Goal: Task Accomplishment & Management: Use online tool/utility

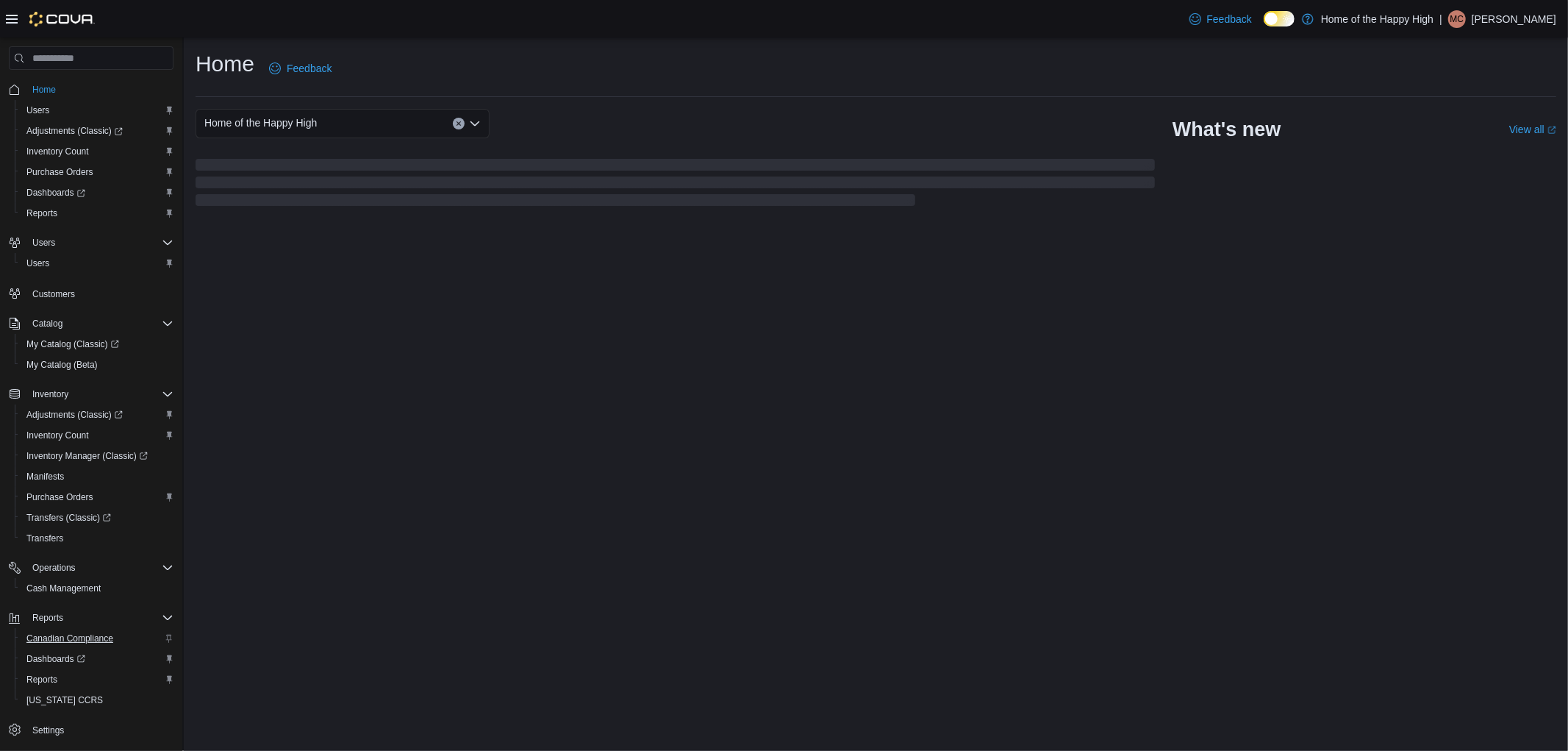
scroll to position [33, 0]
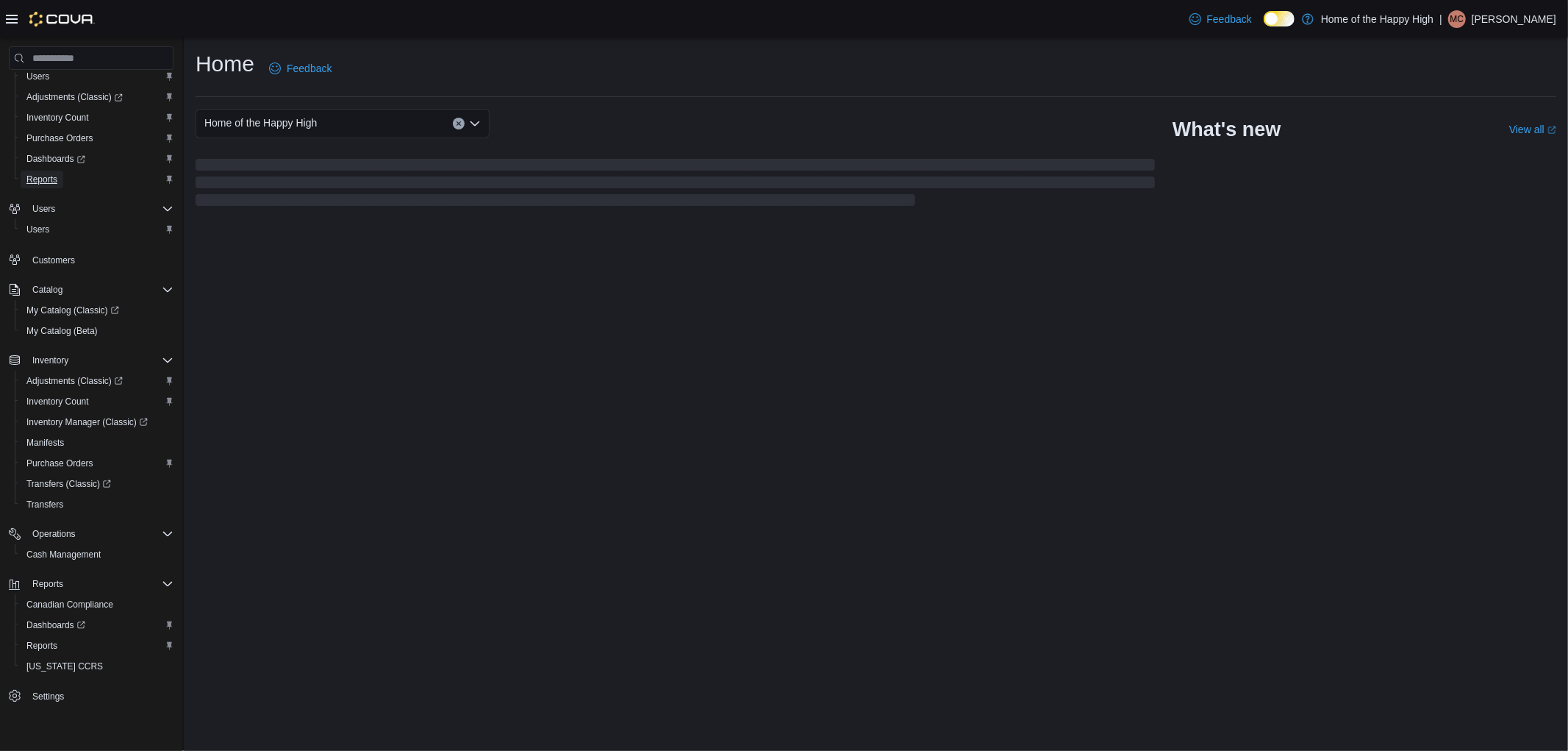
click at [34, 175] on span "Reports" at bounding box center [42, 179] width 31 height 12
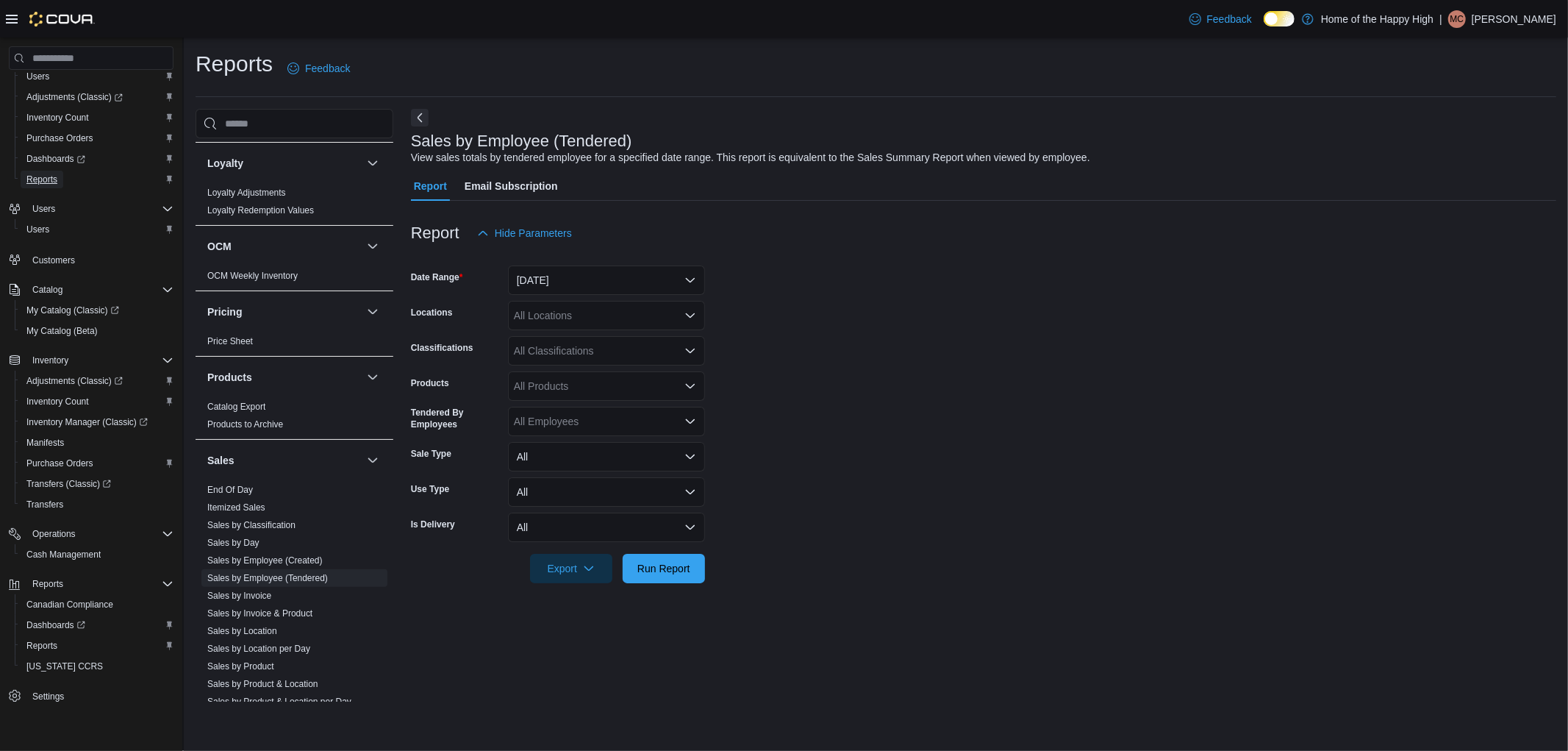
scroll to position [736, 0]
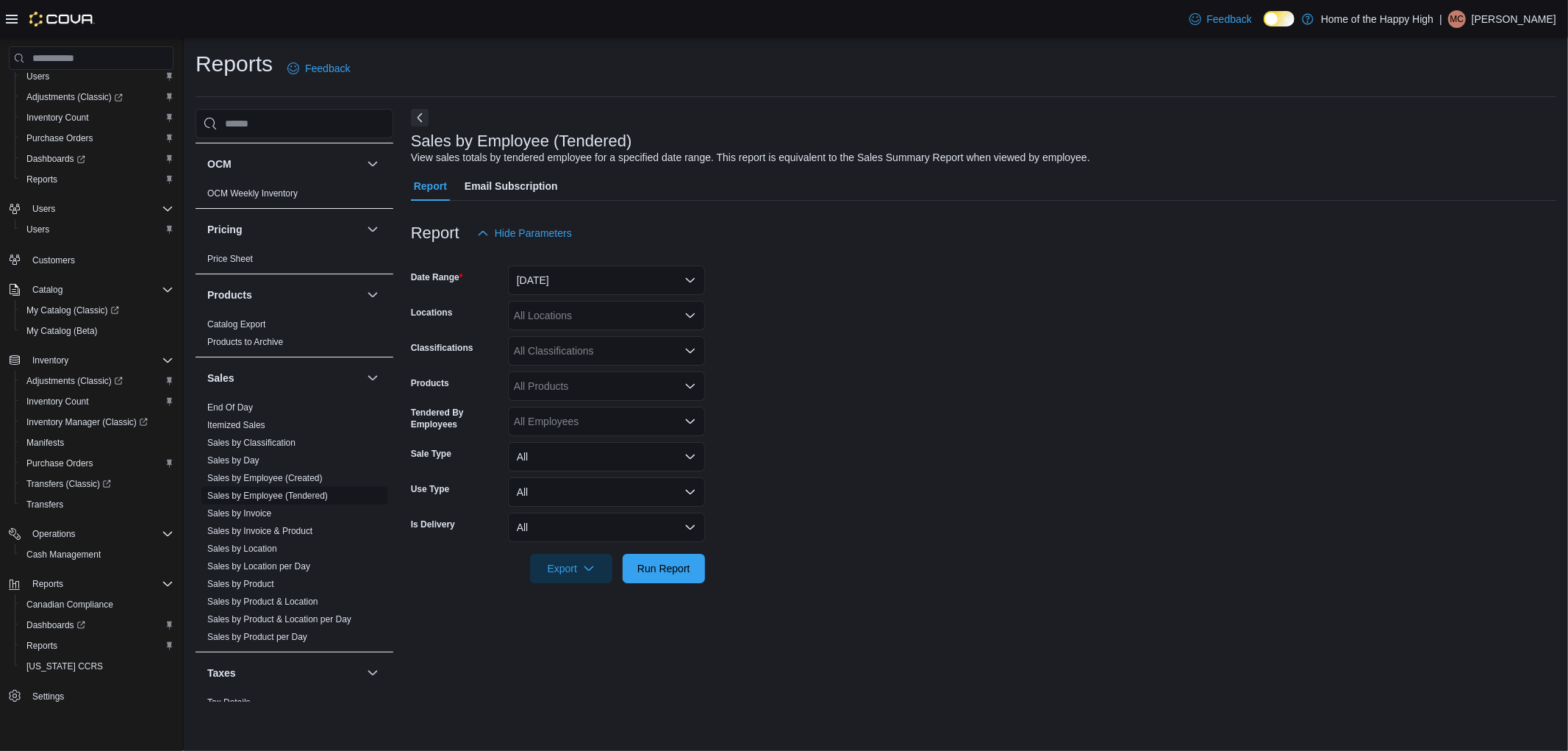
click at [267, 497] on link "Sales by Employee (Tendered)" at bounding box center [267, 495] width 120 height 10
click at [575, 282] on button "[DATE]" at bounding box center [606, 280] width 197 height 30
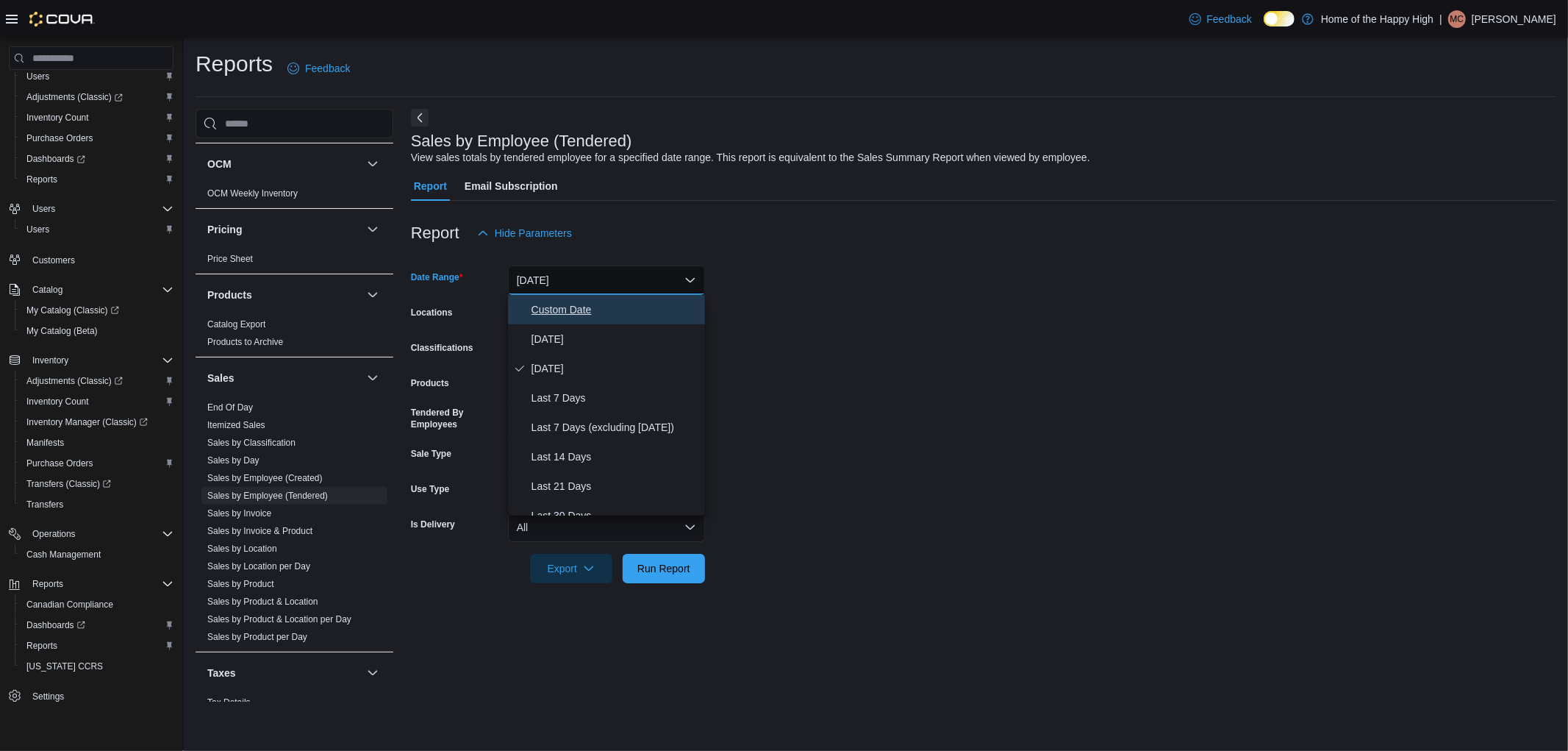
click at [556, 311] on span "Custom Date" at bounding box center [616, 310] width 168 height 18
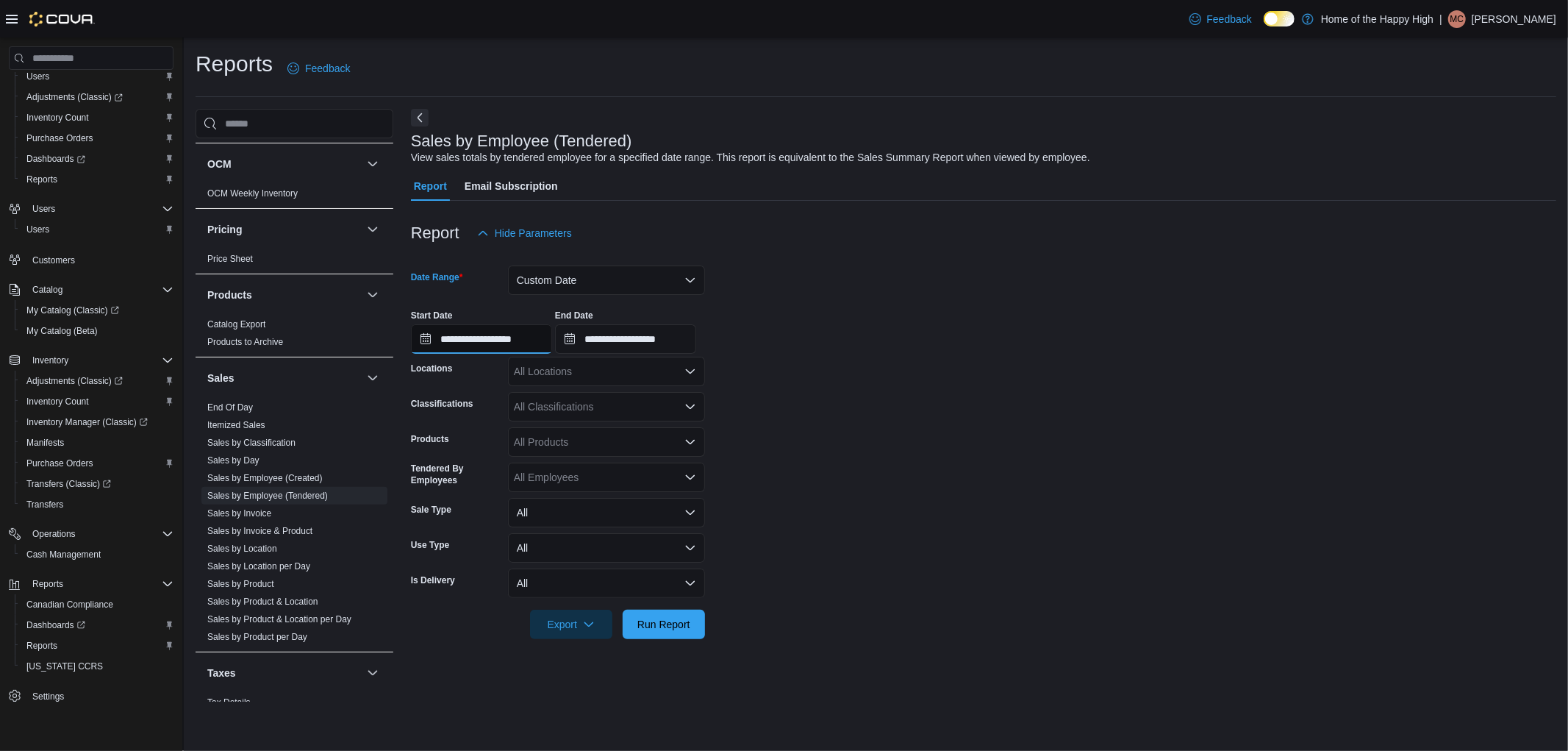
click at [548, 336] on input "**********" at bounding box center [481, 339] width 141 height 30
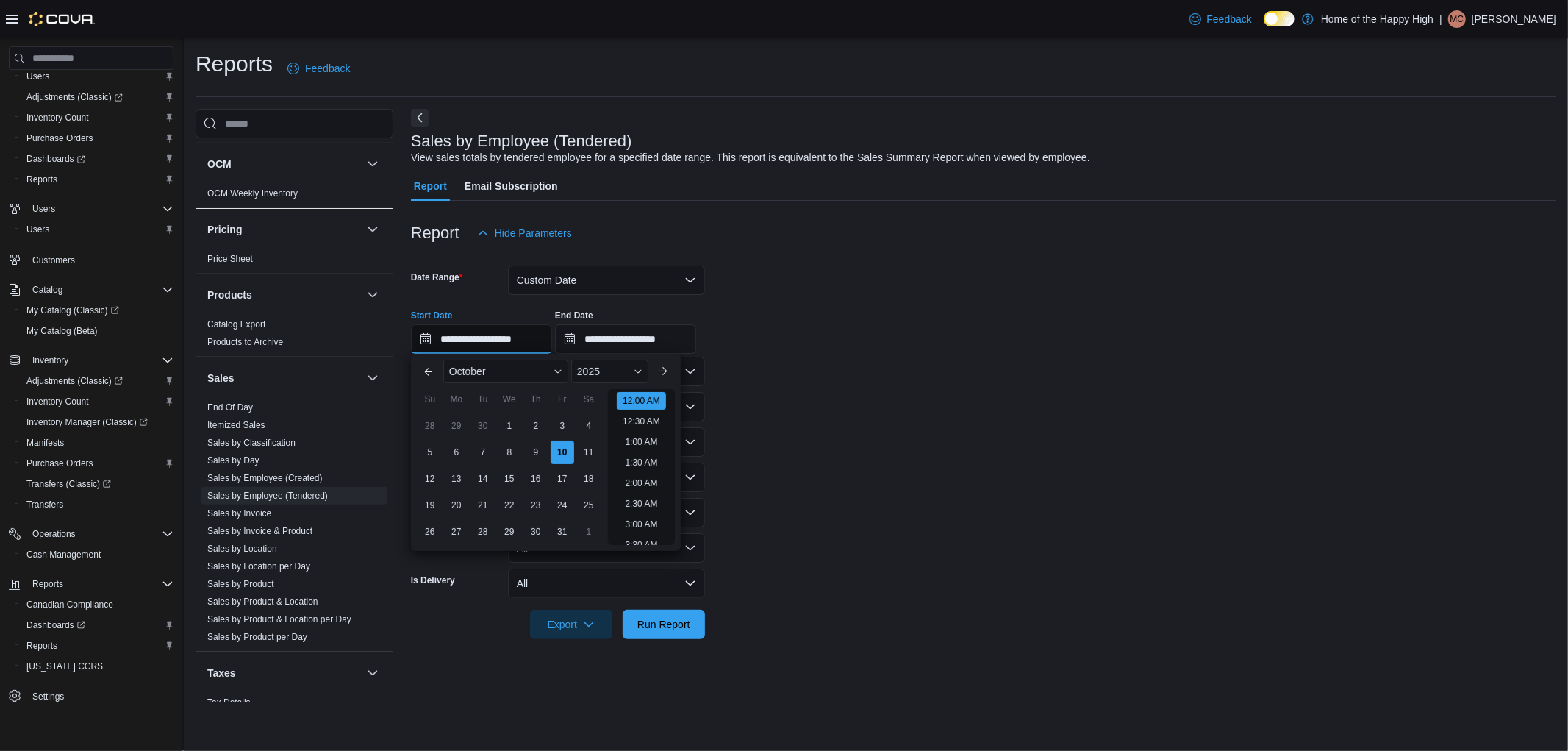
scroll to position [45, 0]
click at [696, 341] on input "**********" at bounding box center [626, 339] width 141 height 30
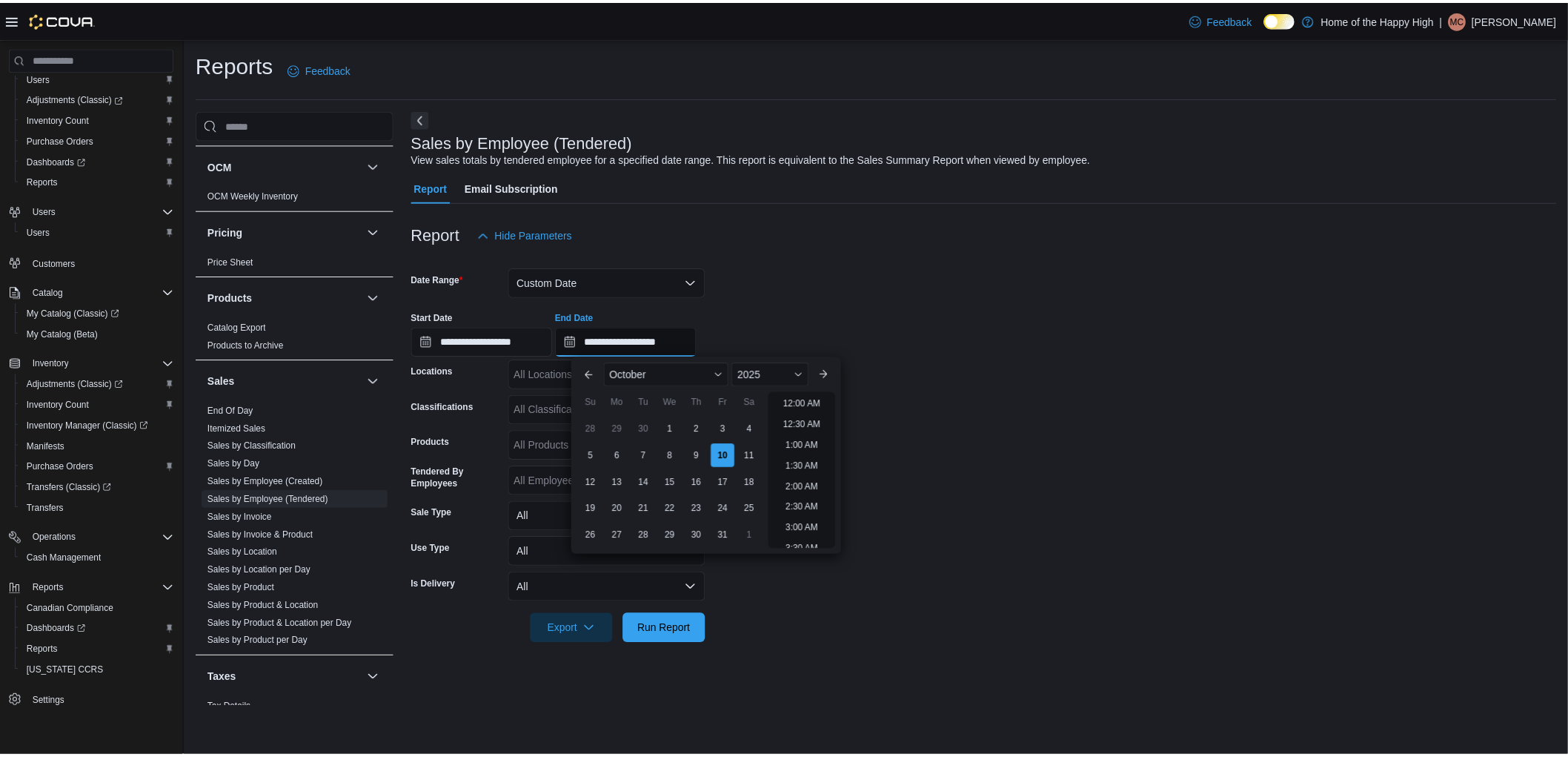
scroll to position [842, 0]
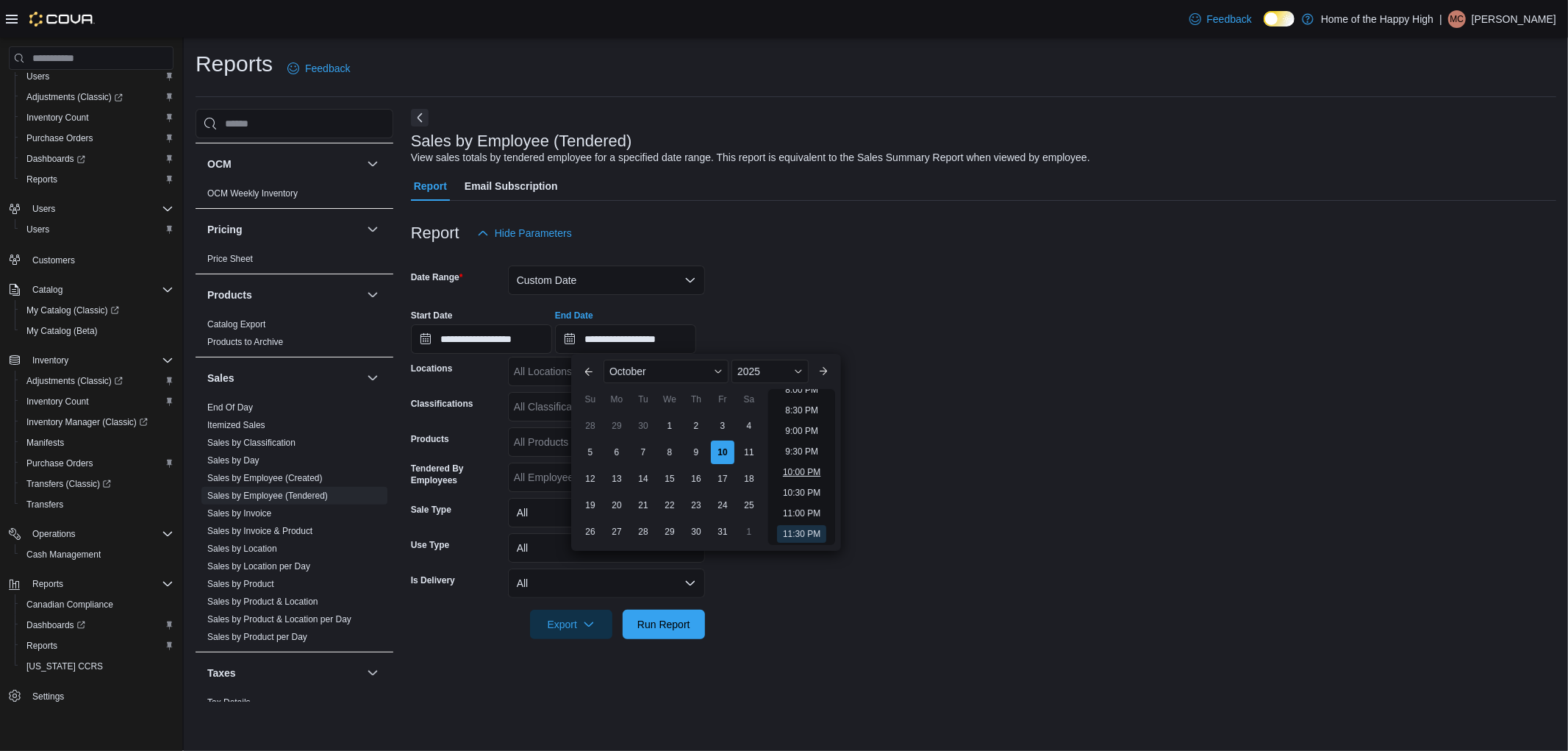
click at [796, 471] on li "10:00 PM" at bounding box center [801, 473] width 50 height 18
type input "**********"
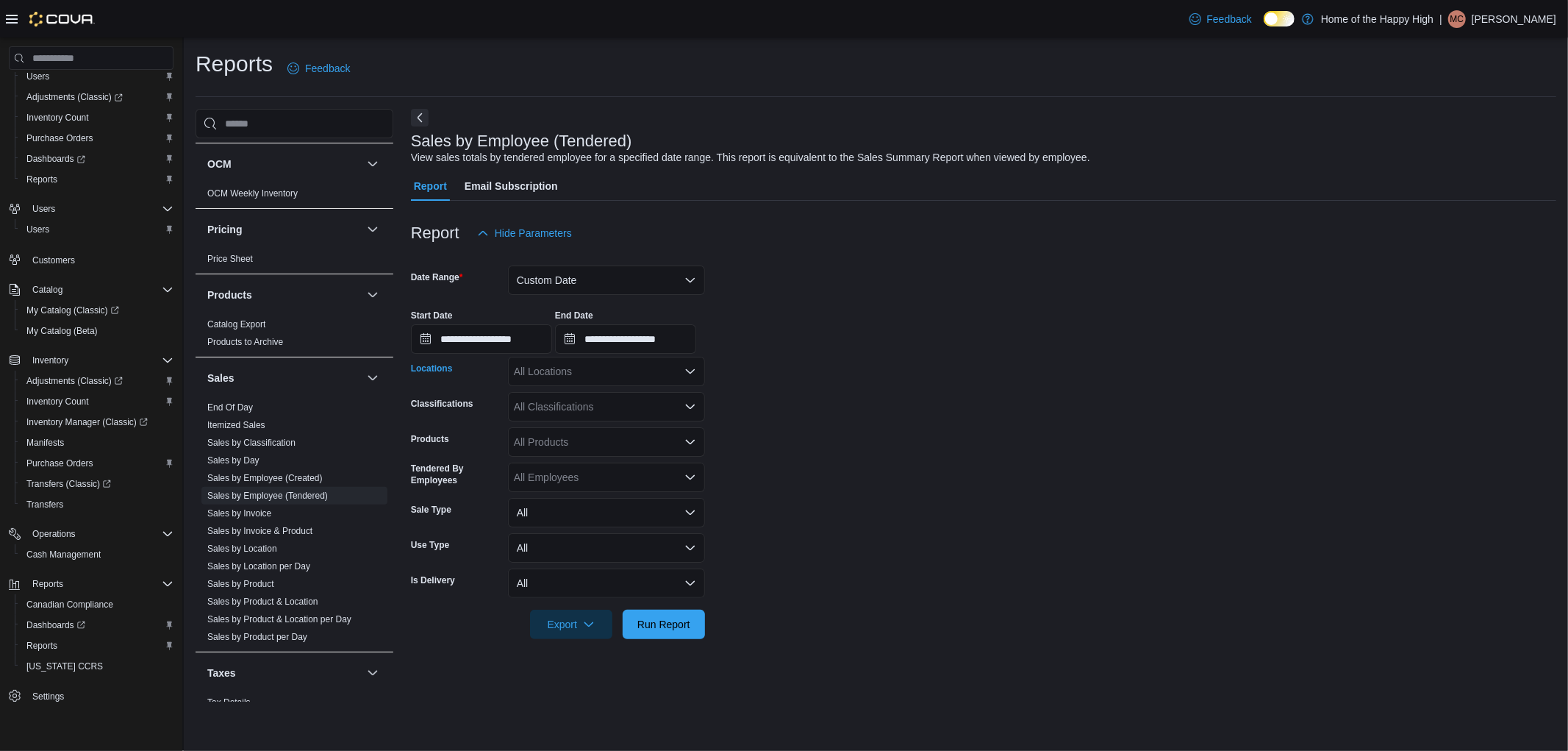
click at [597, 373] on div "All Locations" at bounding box center [606, 371] width 197 height 30
type input "***"
click at [600, 401] on span "Whitecourt - Power Centre - Fire & Flower" at bounding box center [665, 397] width 191 height 14
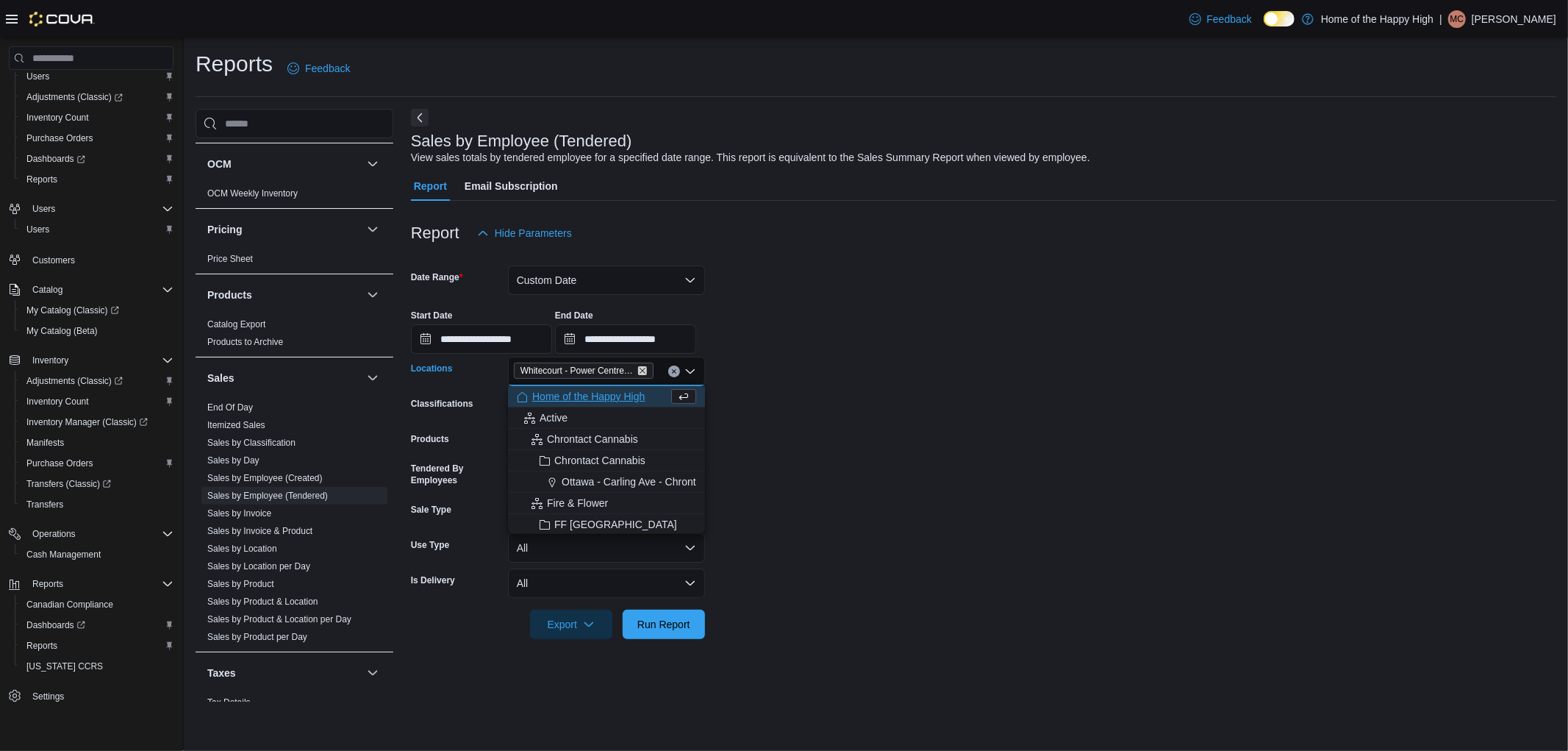
click at [639, 370] on icon "Remove Whitecourt - Power Centre - Fire & Flower from selection in this group" at bounding box center [643, 371] width 9 height 9
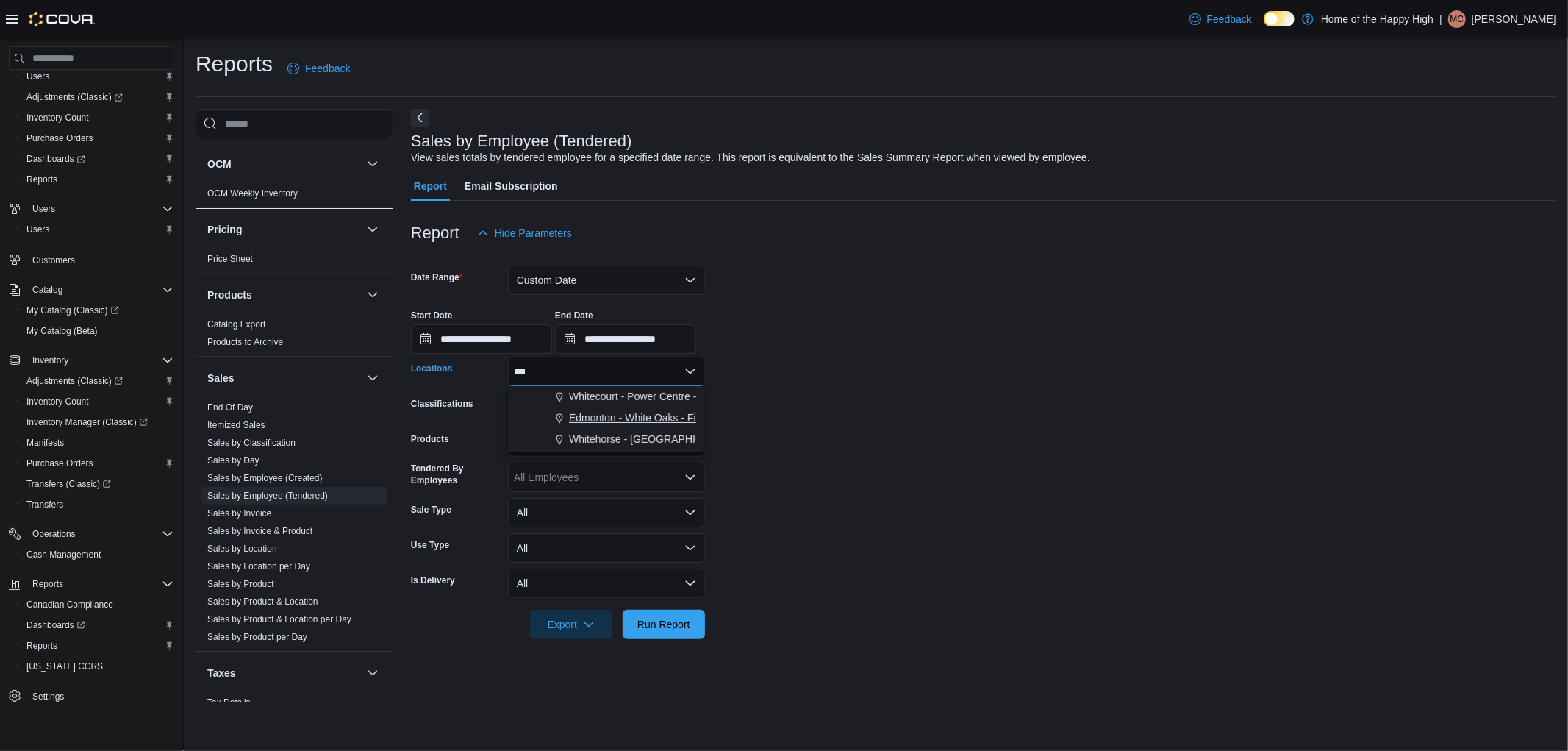
type input "***"
click at [622, 423] on span "Edmonton - White Oaks - Fire & Flower" at bounding box center [658, 418] width 180 height 14
click at [782, 631] on form "**********" at bounding box center [984, 443] width 1145 height 391
drag, startPoint x: 652, startPoint y: 629, endPoint x: 655, endPoint y: 541, distance: 88.1
click at [653, 628] on span "Run Report" at bounding box center [664, 624] width 53 height 14
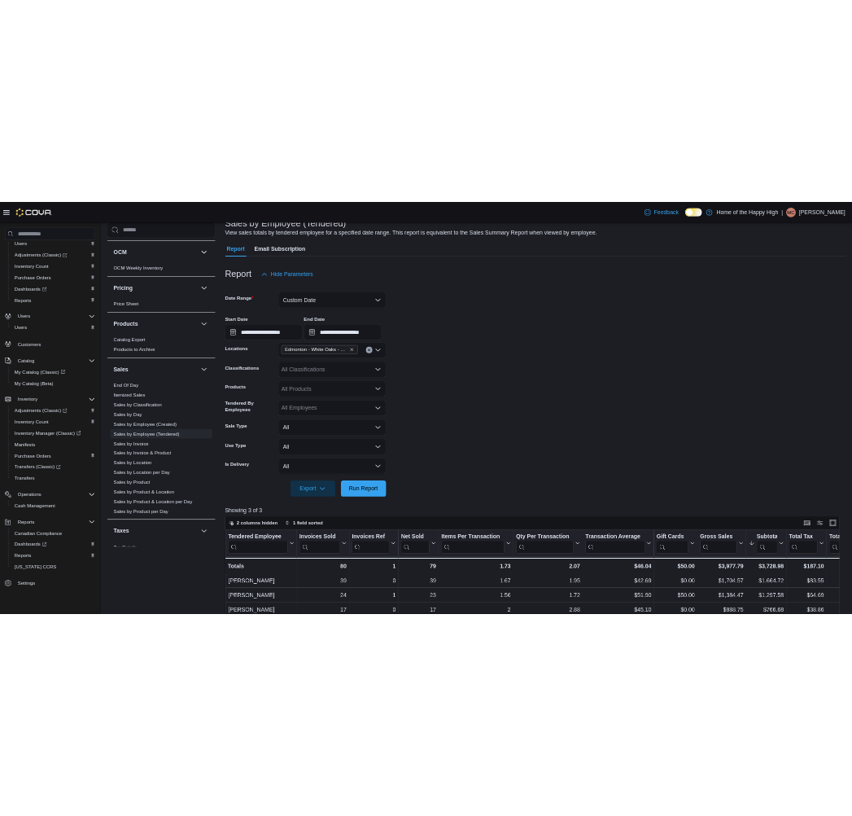
scroll to position [271, 0]
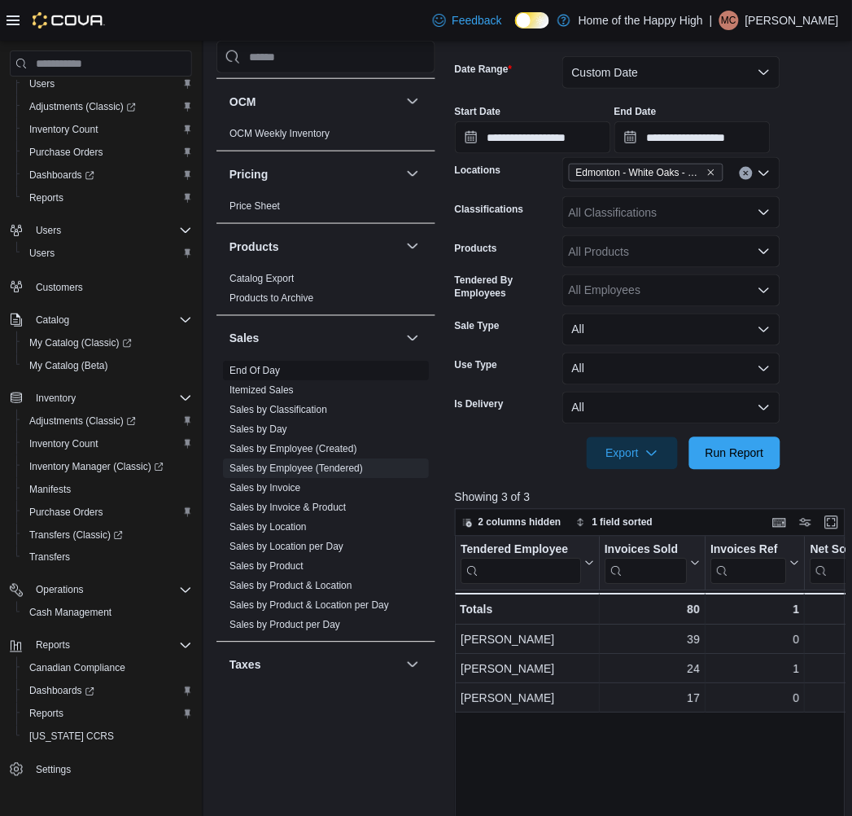
drag, startPoint x: 272, startPoint y: 374, endPoint x: 280, endPoint y: 373, distance: 8.3
click at [273, 373] on link "End Of Day" at bounding box center [255, 370] width 50 height 11
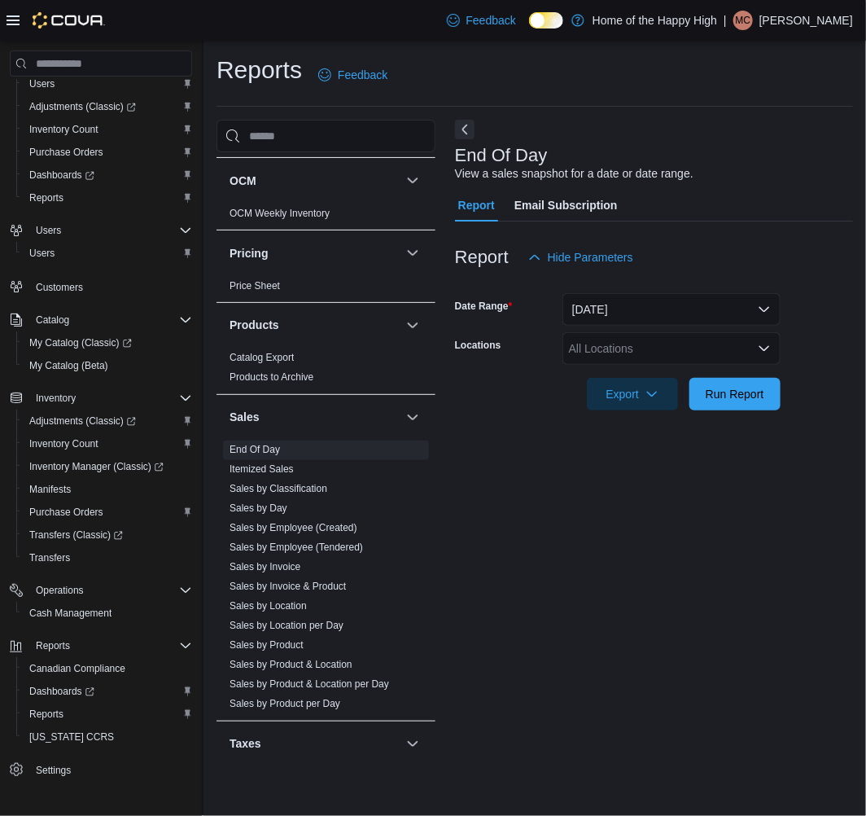
click at [645, 353] on div "All Locations" at bounding box center [671, 348] width 218 height 33
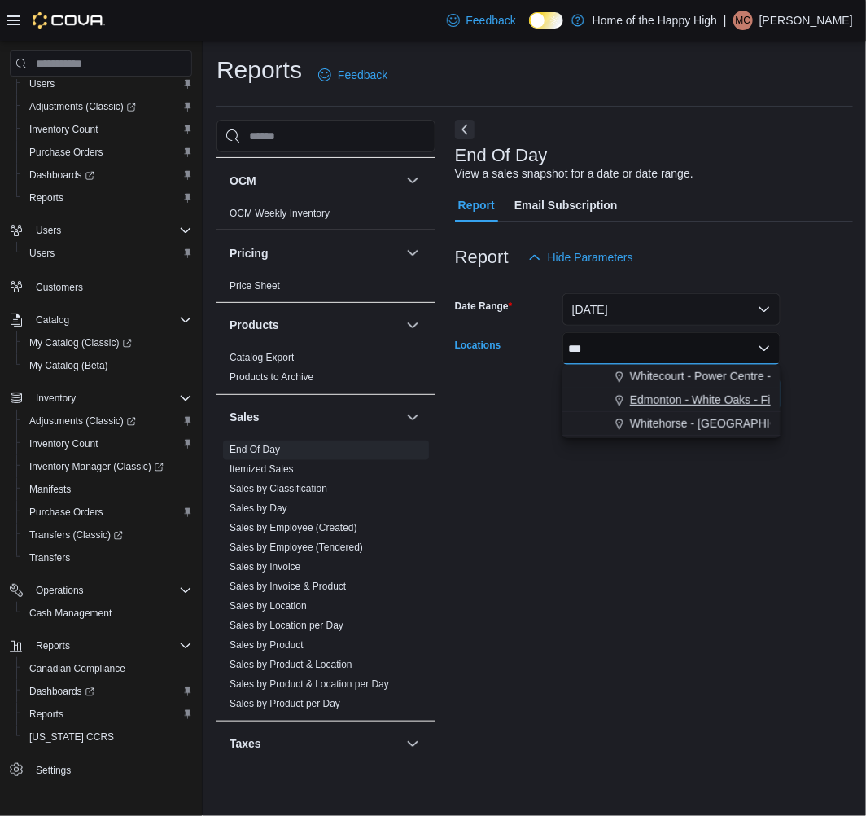
type input "***"
click at [677, 393] on span "Edmonton - White Oaks - Fire & Flower" at bounding box center [729, 400] width 199 height 16
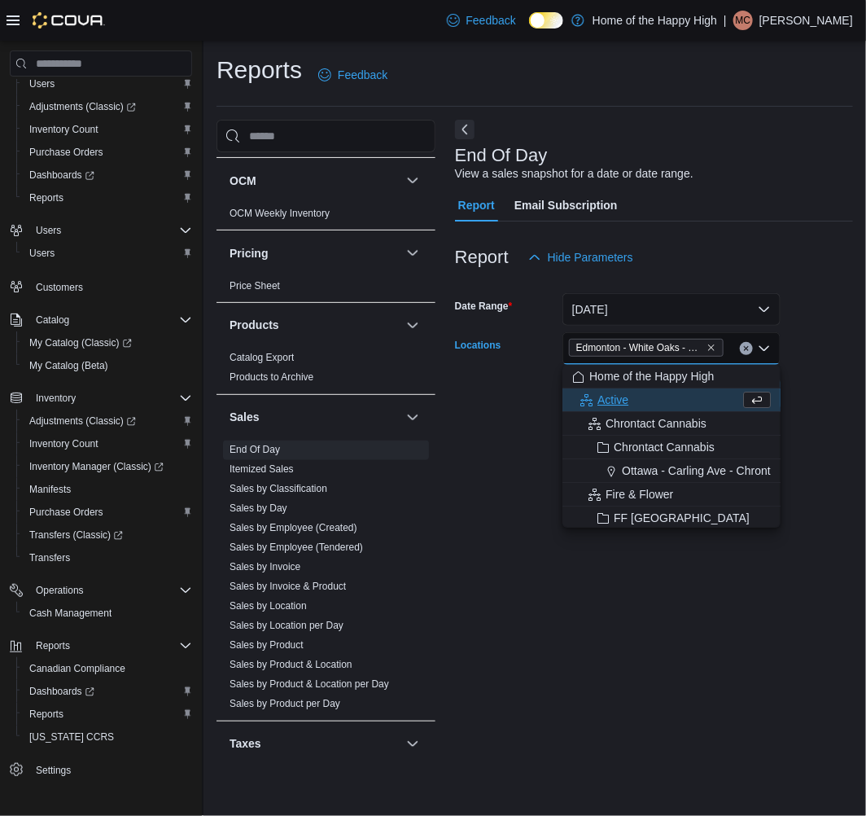
drag, startPoint x: 799, startPoint y: 482, endPoint x: 731, endPoint y: 424, distance: 88.9
click at [799, 481] on div "End Of Day View a sales snapshot for a date or date range. Report Email Subscri…" at bounding box center [654, 442] width 398 height 645
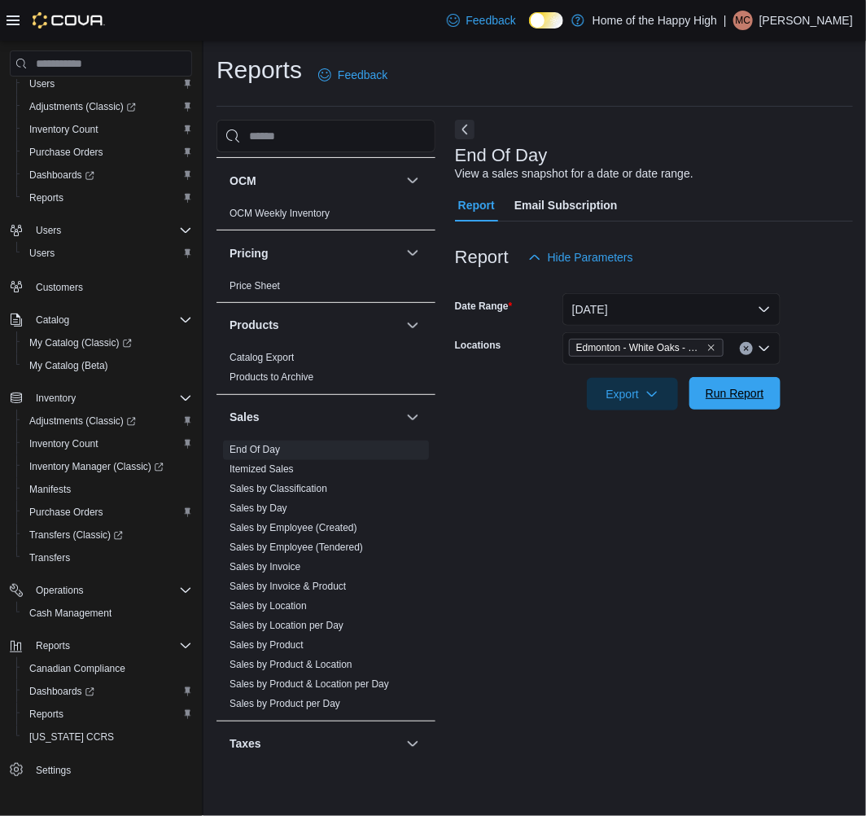
click at [716, 393] on span "Run Report" at bounding box center [735, 393] width 59 height 16
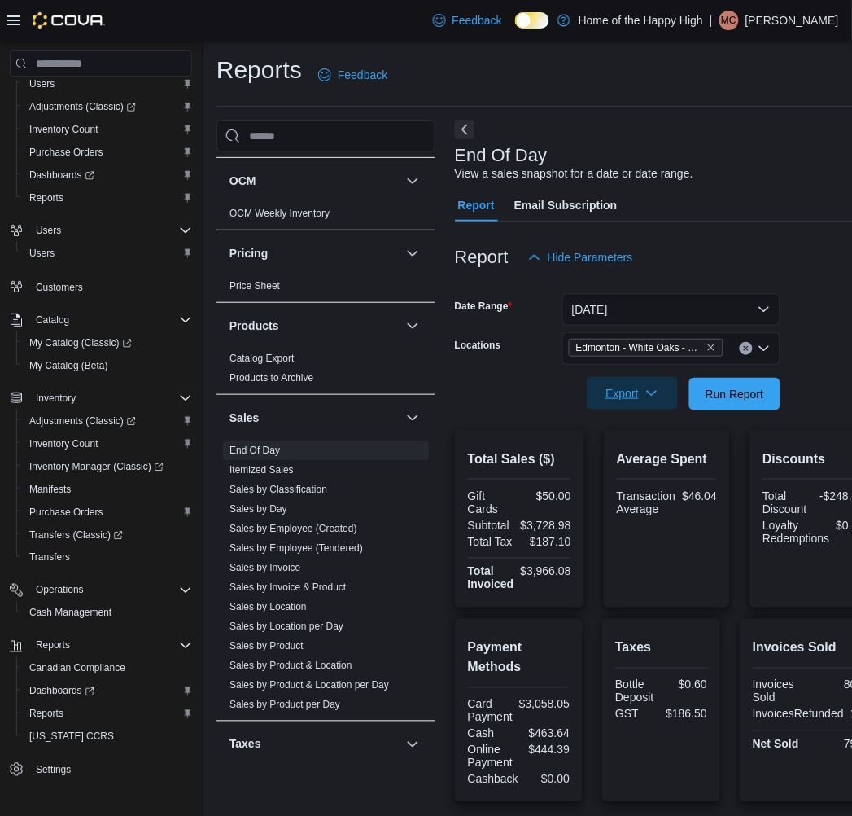
click at [629, 401] on span "Export" at bounding box center [633, 393] width 72 height 33
click at [627, 457] on span "Export to Pdf" at bounding box center [634, 459] width 73 height 13
click at [808, 17] on p "[PERSON_NAME]" at bounding box center [793, 21] width 94 height 20
click at [291, 542] on link "Sales by Employee (Tendered)" at bounding box center [296, 547] width 133 height 11
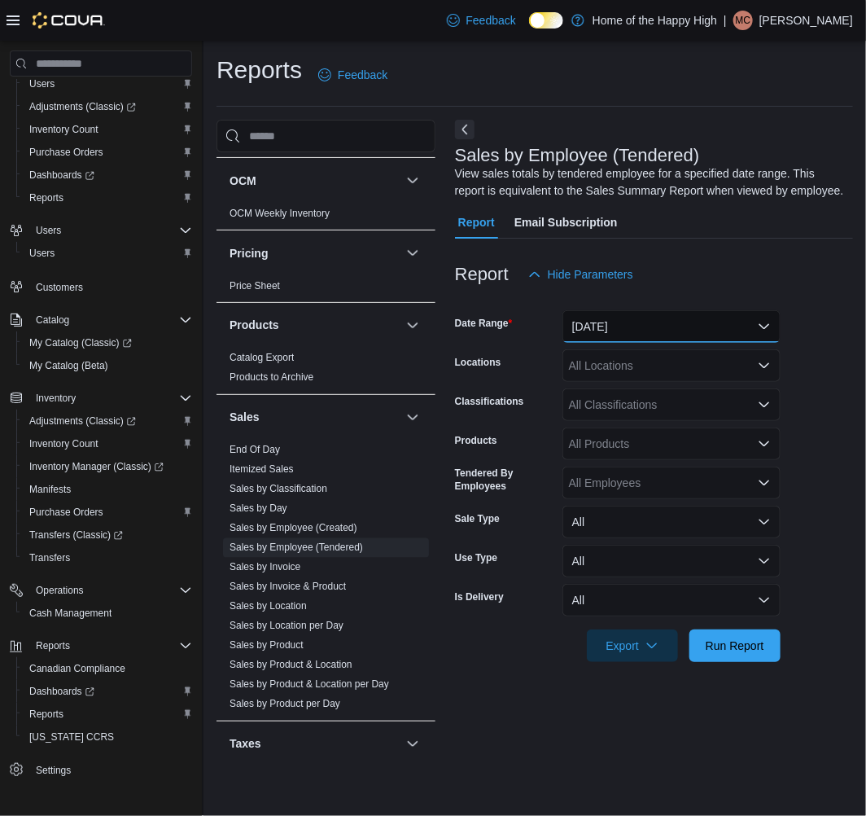
click at [651, 324] on button "[DATE]" at bounding box center [671, 326] width 218 height 33
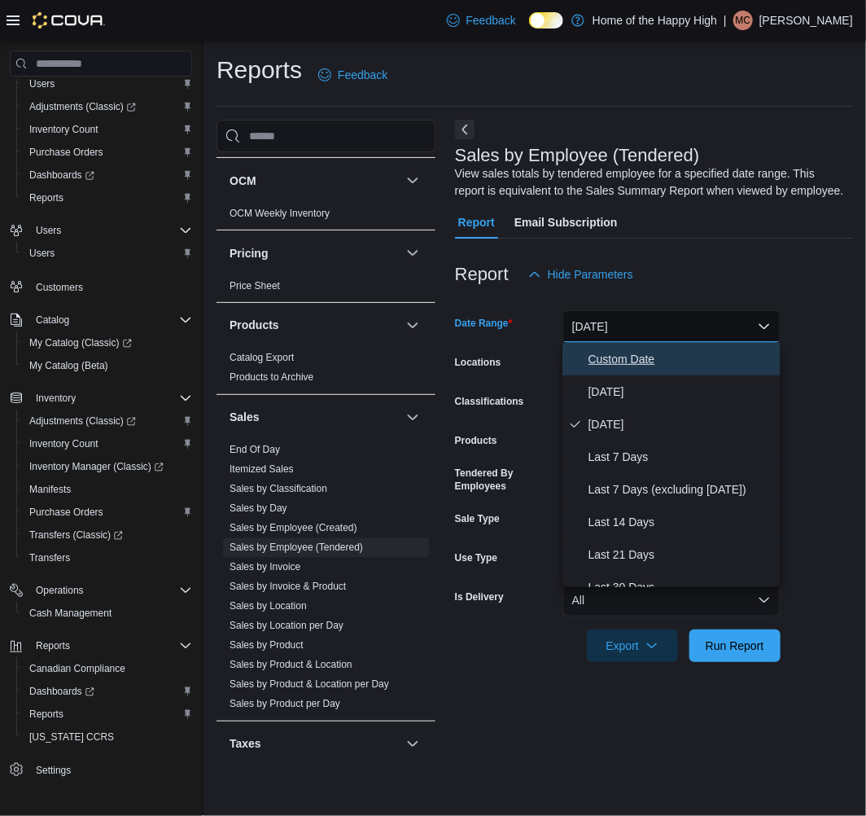
click at [630, 354] on span "Custom Date" at bounding box center [682, 359] width 186 height 20
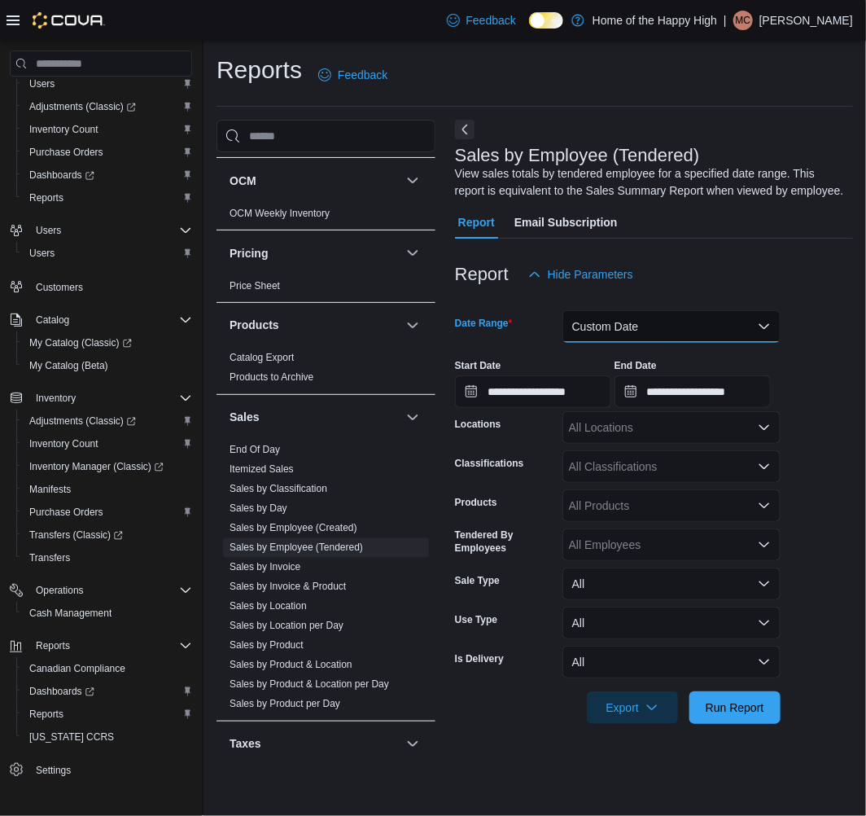
click at [661, 334] on button "Custom Date" at bounding box center [671, 326] width 218 height 33
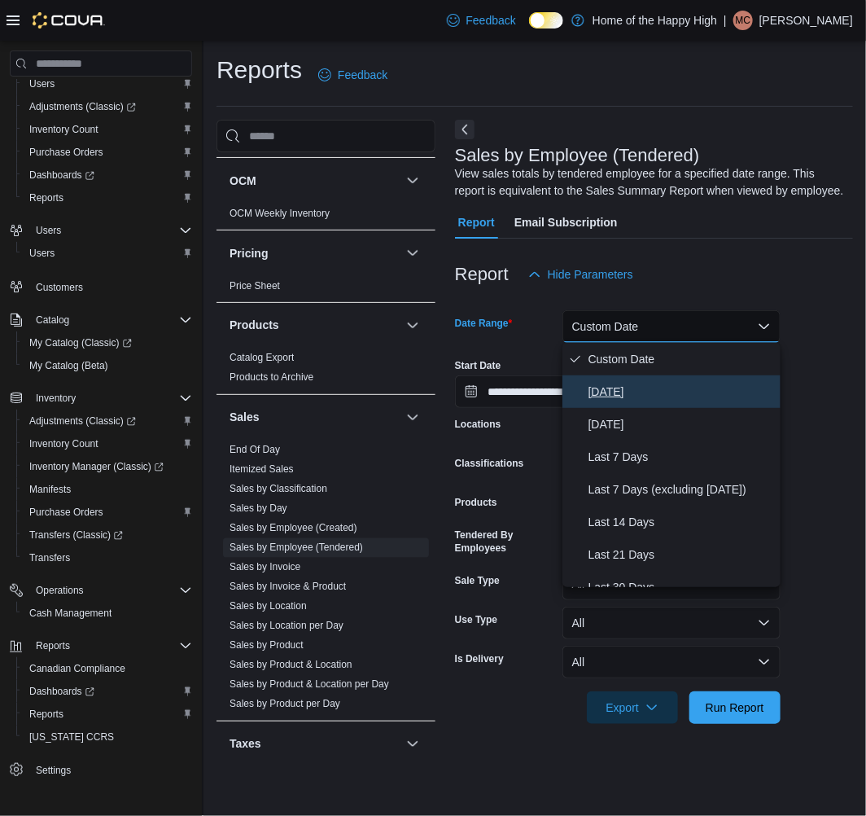
click at [620, 379] on button "[DATE]" at bounding box center [671, 391] width 218 height 33
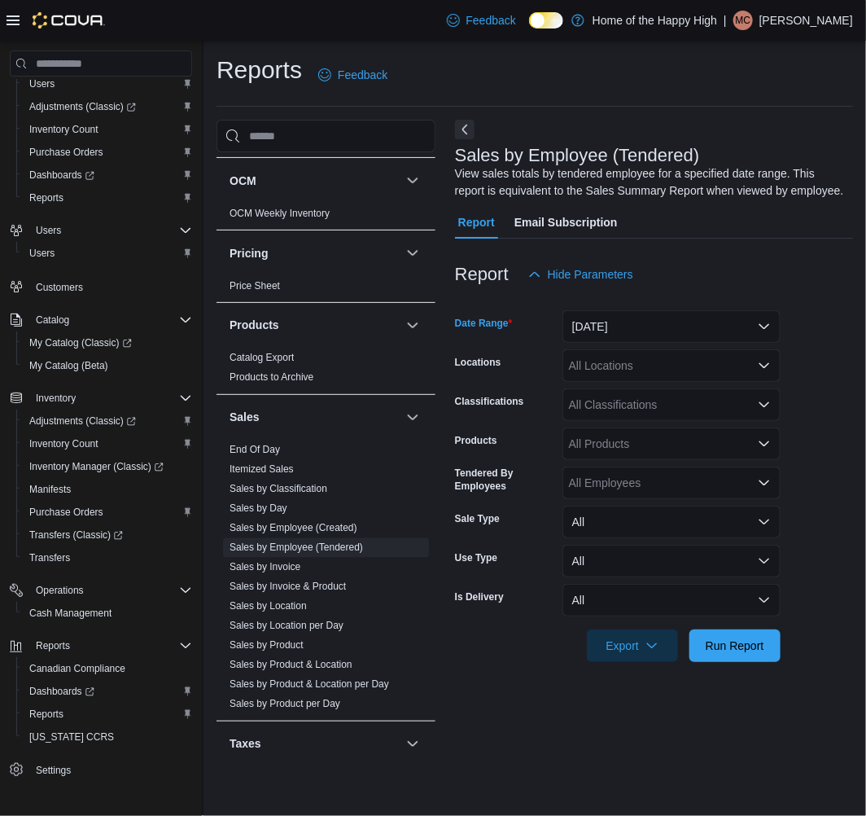
click at [676, 368] on div "All Locations" at bounding box center [671, 365] width 218 height 33
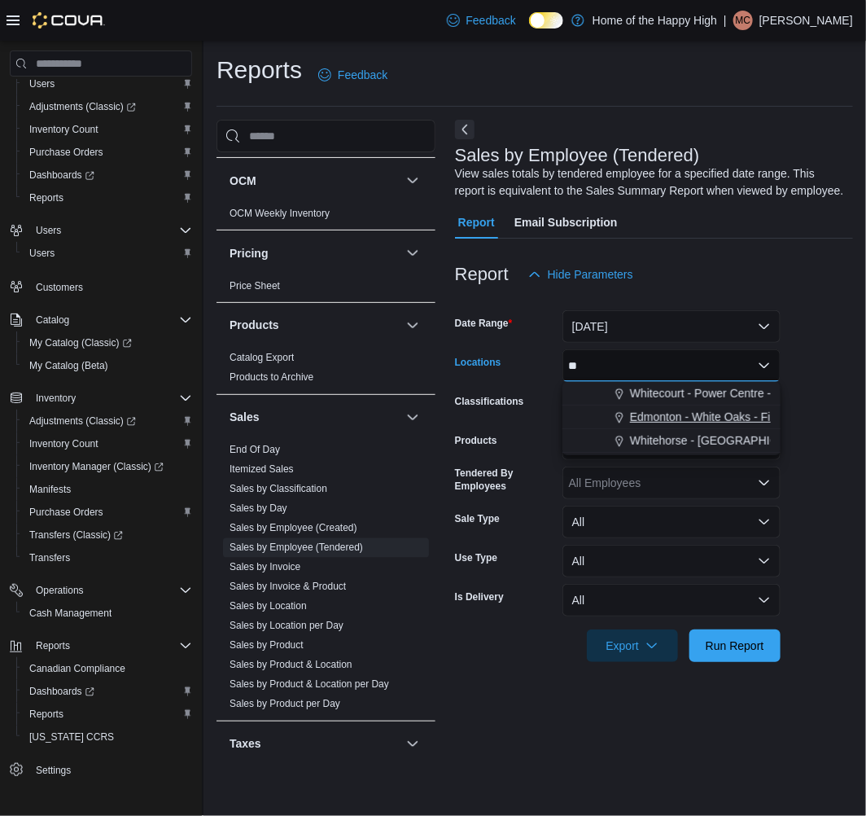
type input "**"
click at [685, 418] on span "Edmonton - White Oaks - Fire & Flower" at bounding box center [729, 417] width 199 height 16
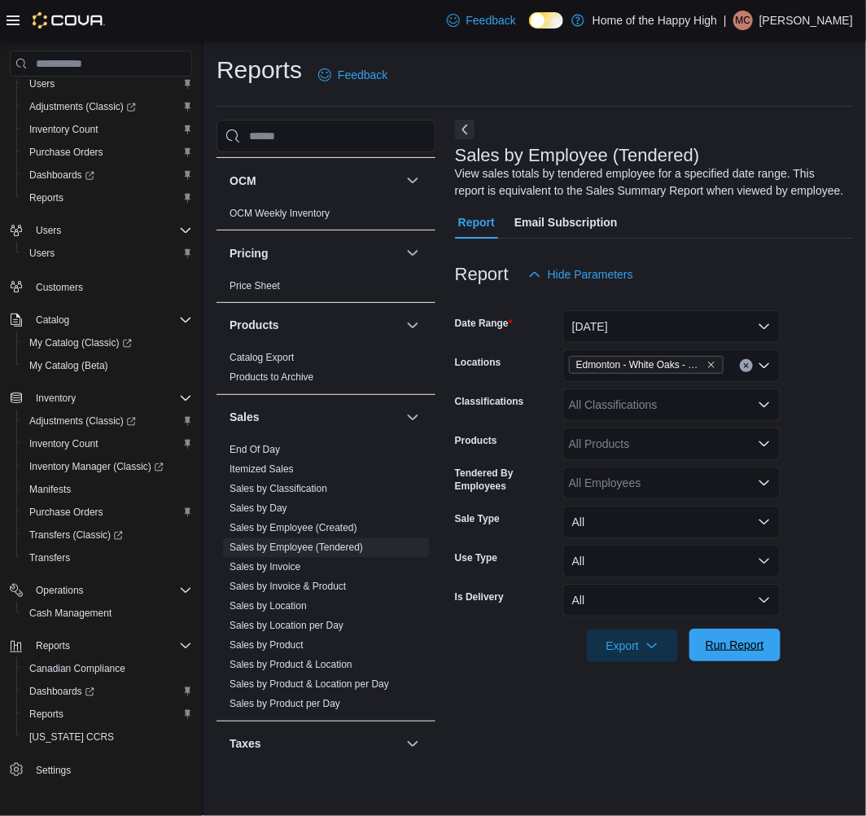
click at [747, 641] on span "Run Report" at bounding box center [735, 645] width 59 height 16
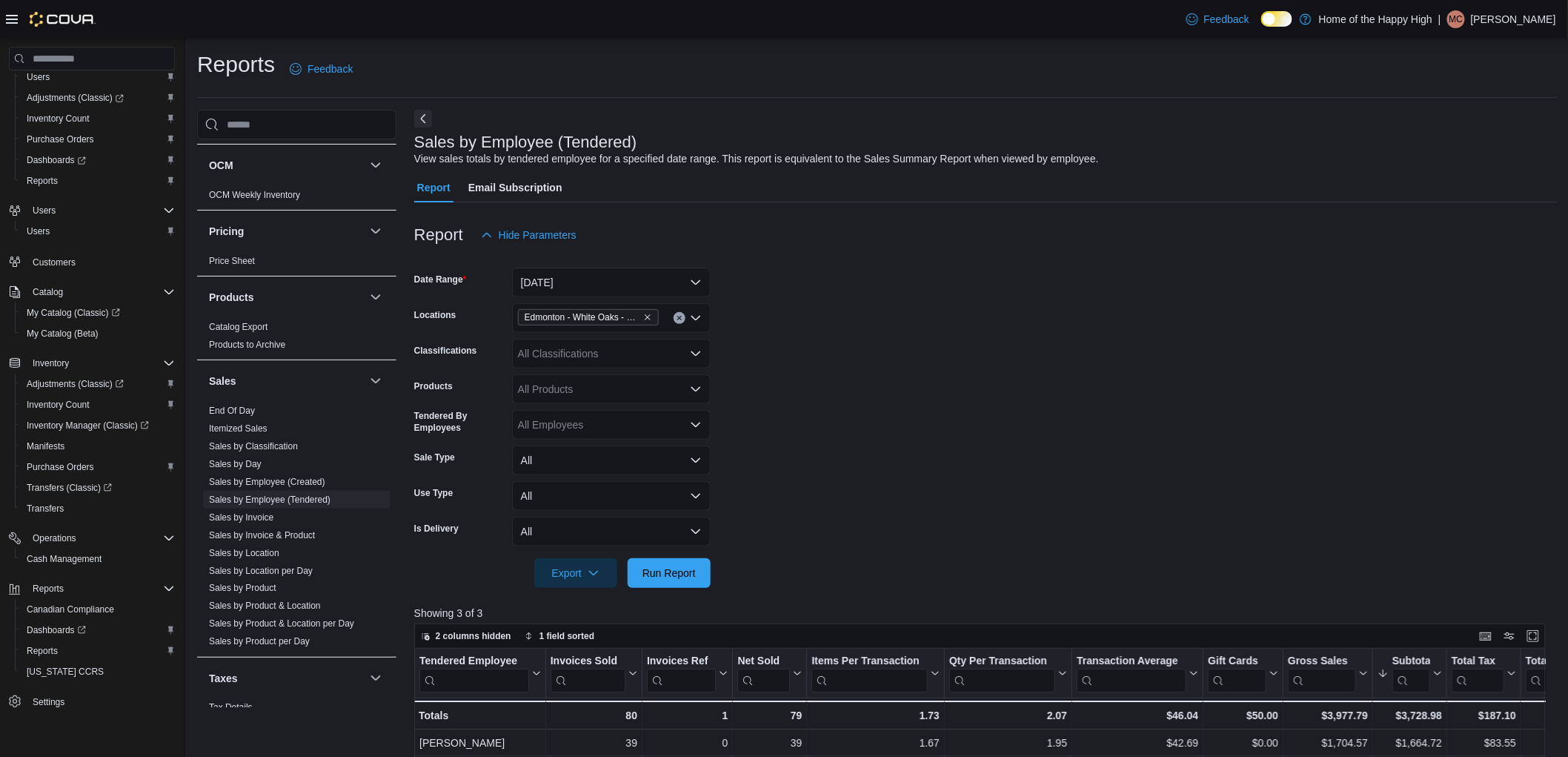
click at [1471, 17] on p "[PERSON_NAME]" at bounding box center [1514, 19] width 86 height 18
click at [1471, 147] on span "Sign Out" at bounding box center [1461, 148] width 40 height 15
